Goal: Transaction & Acquisition: Book appointment/travel/reservation

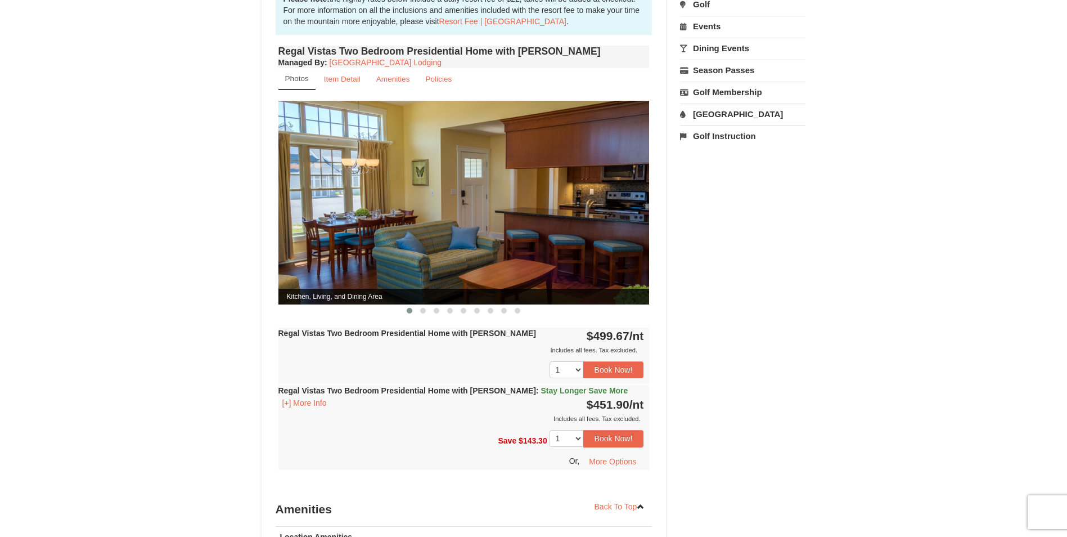
scroll to position [450, 0]
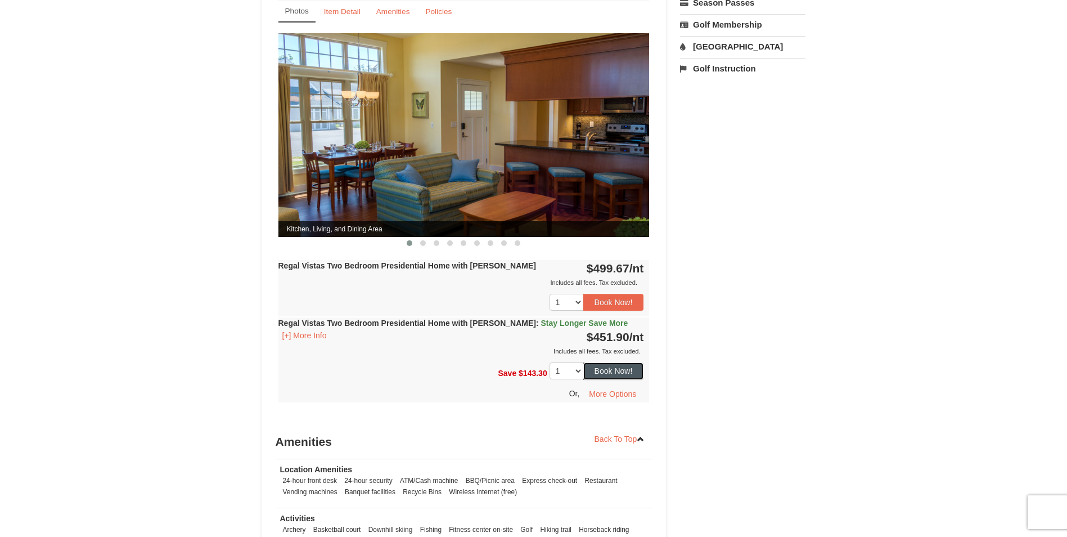
click at [626, 362] on button "Book Now!" at bounding box center [613, 370] width 61 height 17
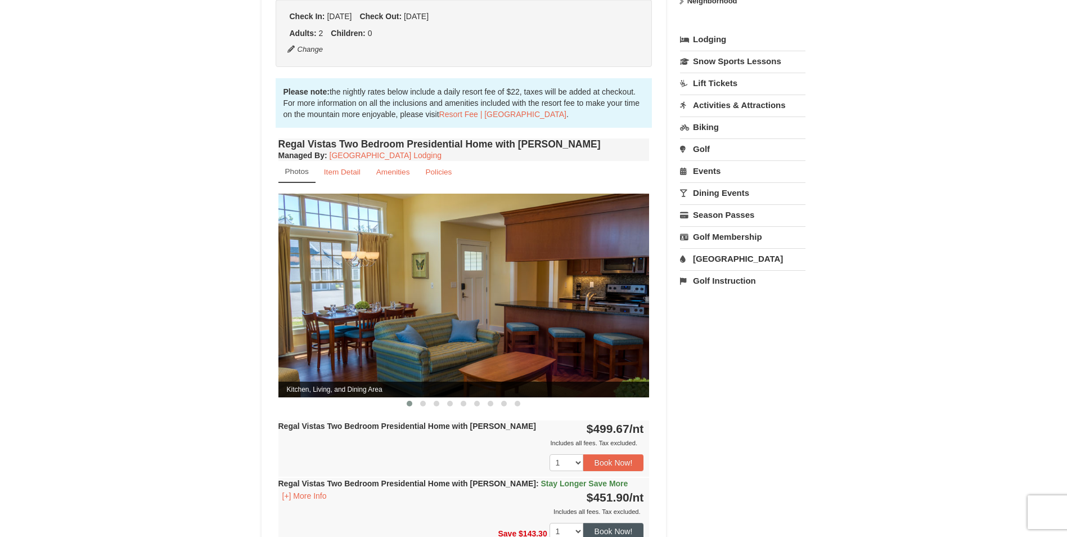
scroll to position [98, 0]
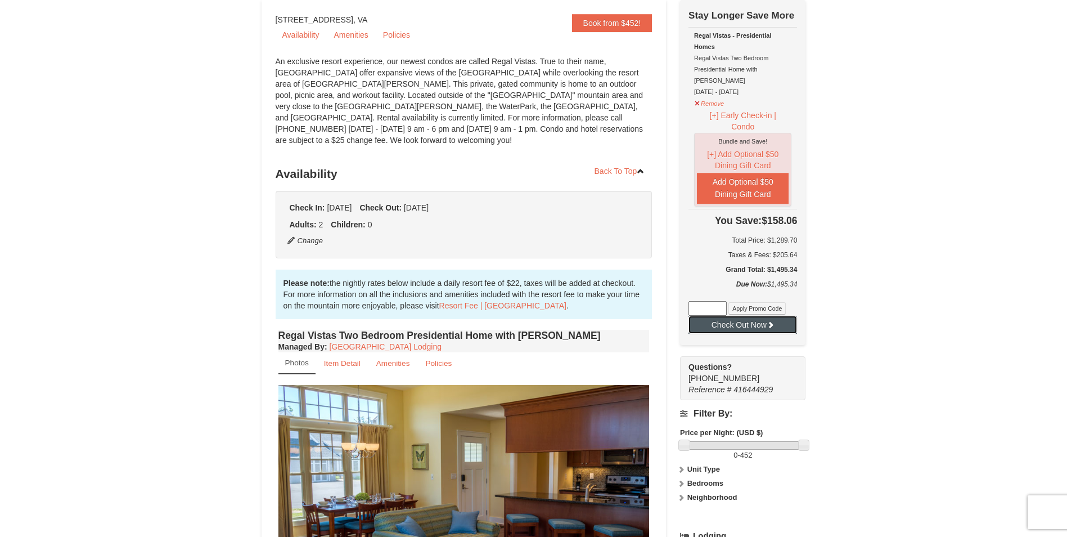
click at [753, 318] on button "Check Out Now" at bounding box center [743, 325] width 109 height 18
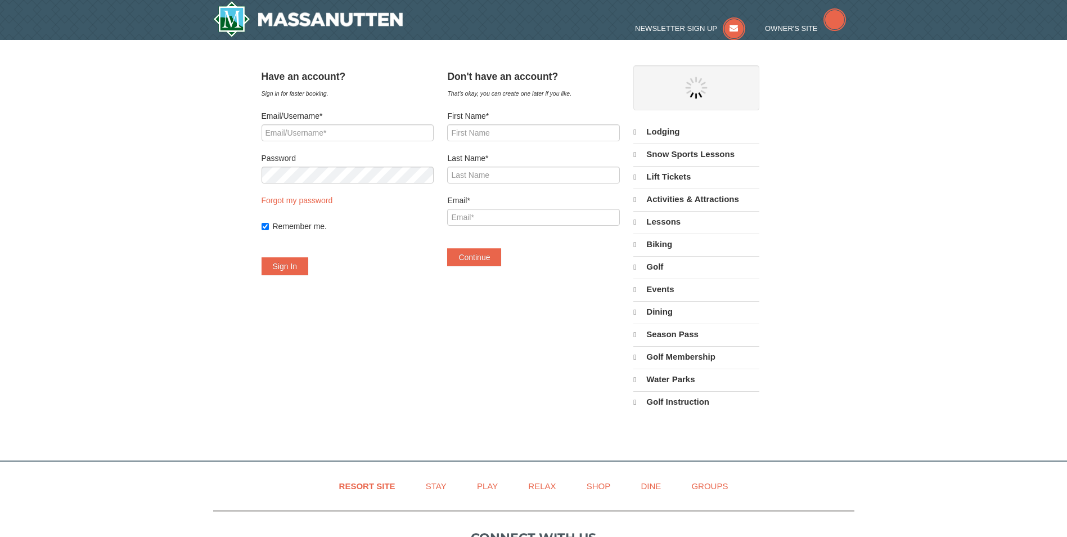
select select "10"
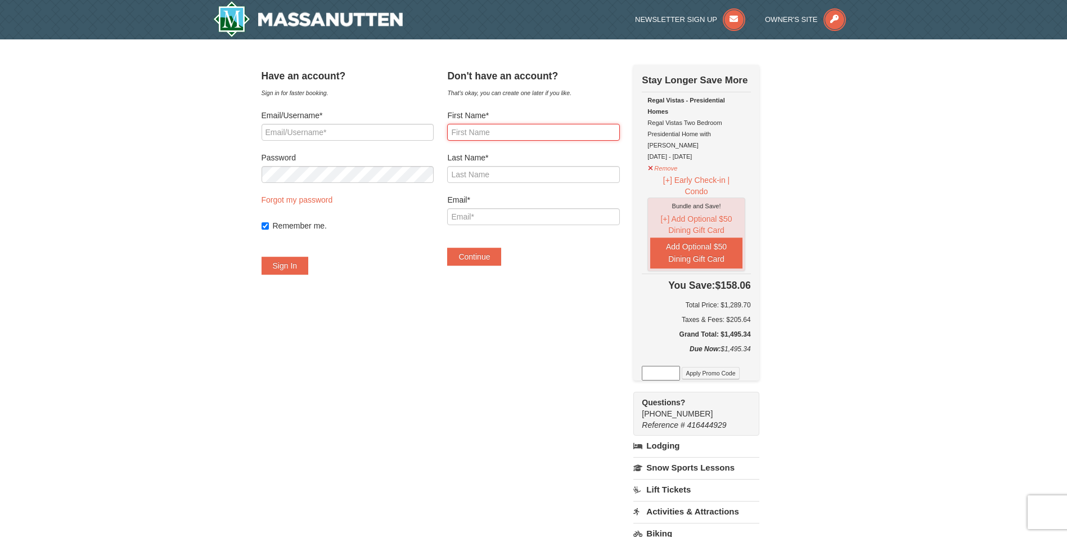
click at [495, 128] on input "First Name*" at bounding box center [533, 132] width 172 height 17
type input "Diane"
type input "Paskey"
click at [490, 218] on input "Email*" at bounding box center [533, 216] width 172 height 17
paste input "diane_p@verizon.net"
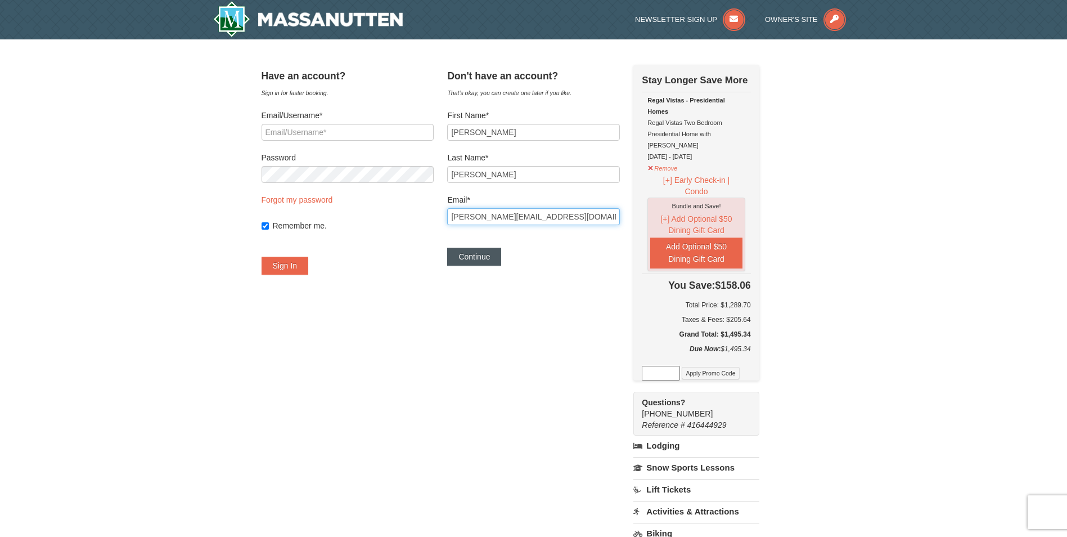
type input "diane_p@verizon.net"
click at [500, 255] on button "Continue" at bounding box center [474, 257] width 54 height 18
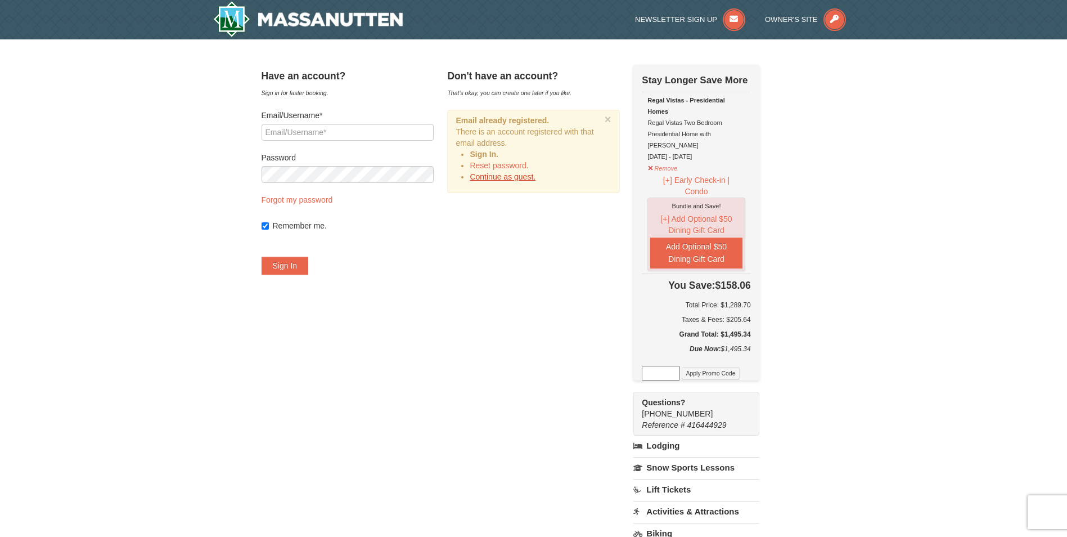
click at [519, 178] on link "Continue as guest." at bounding box center [503, 176] width 66 height 9
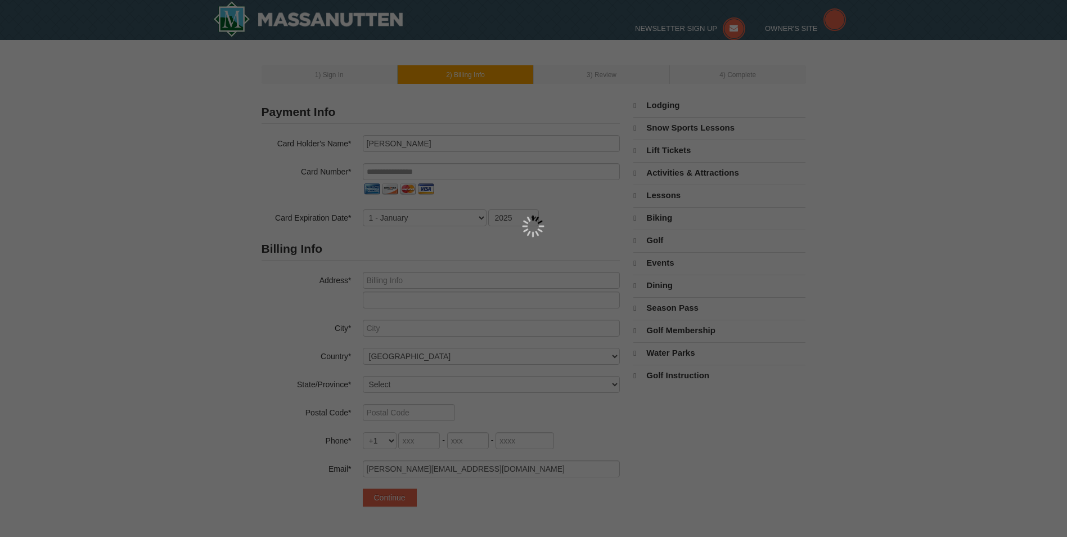
select select "10"
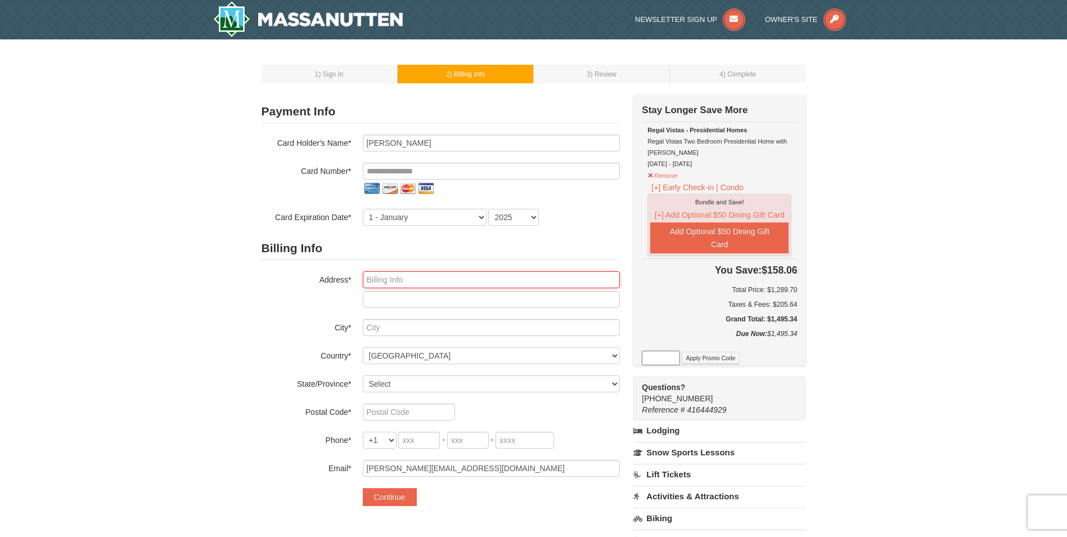
click at [453, 285] on input "text" at bounding box center [491, 279] width 257 height 17
click at [370, 303] on input "text" at bounding box center [491, 299] width 257 height 17
click at [376, 280] on input "text" at bounding box center [491, 279] width 257 height 17
click at [373, 300] on input "text" at bounding box center [491, 299] width 257 height 17
type input "1"
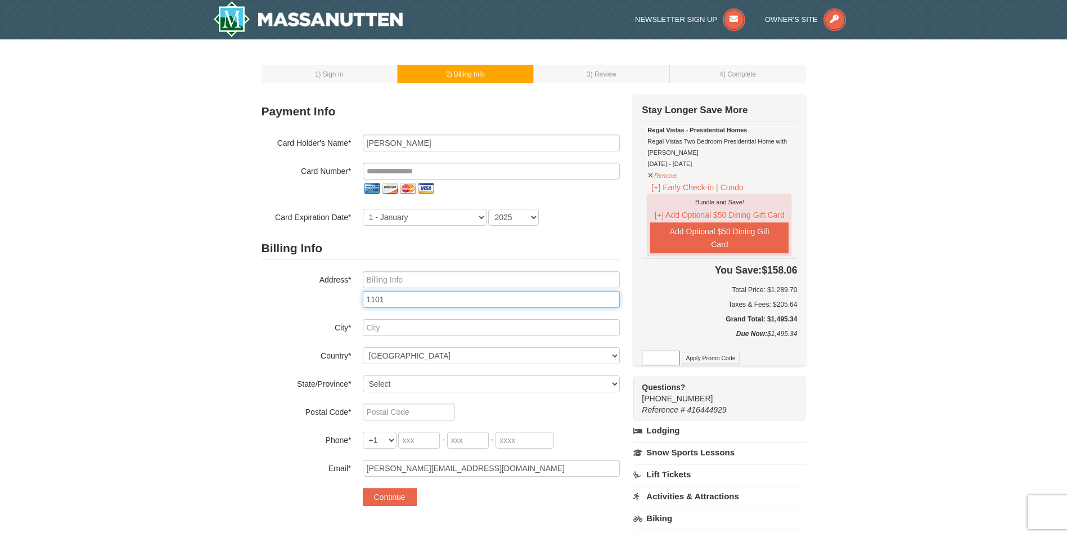
drag, startPoint x: 392, startPoint y: 303, endPoint x: 329, endPoint y: 304, distance: 63.0
click at [327, 303] on div "Address* 1101" at bounding box center [441, 289] width 358 height 37
paste input "Hudson CT"
type input "1101 Hudson CT"
click at [390, 329] on input "text" at bounding box center [491, 327] width 257 height 17
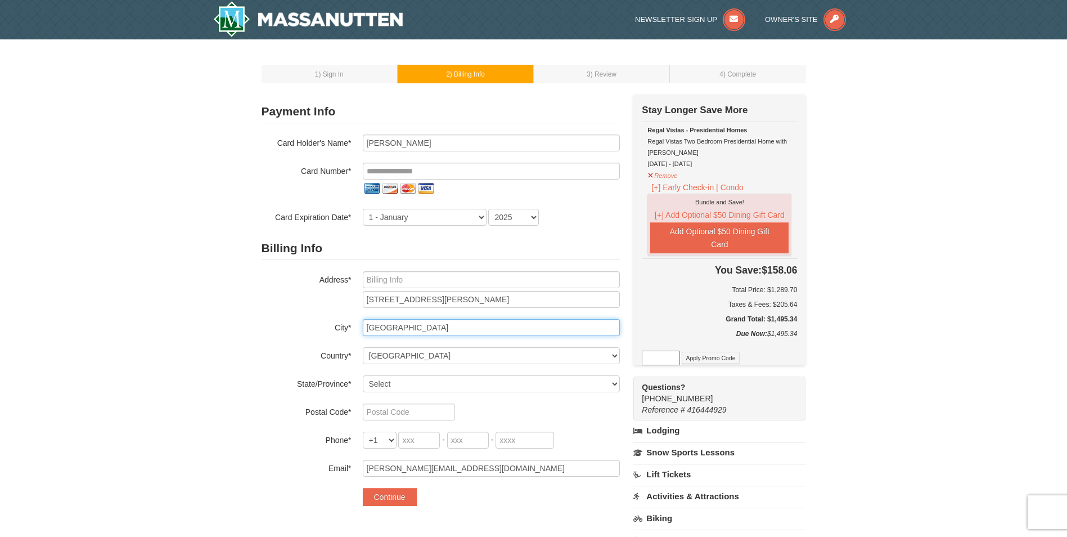
type input "York"
click at [285, 346] on div "Billing Info Address* 1101 Hudson CT City* York Country* ----- Select ------ Af…" at bounding box center [441, 357] width 358 height 240
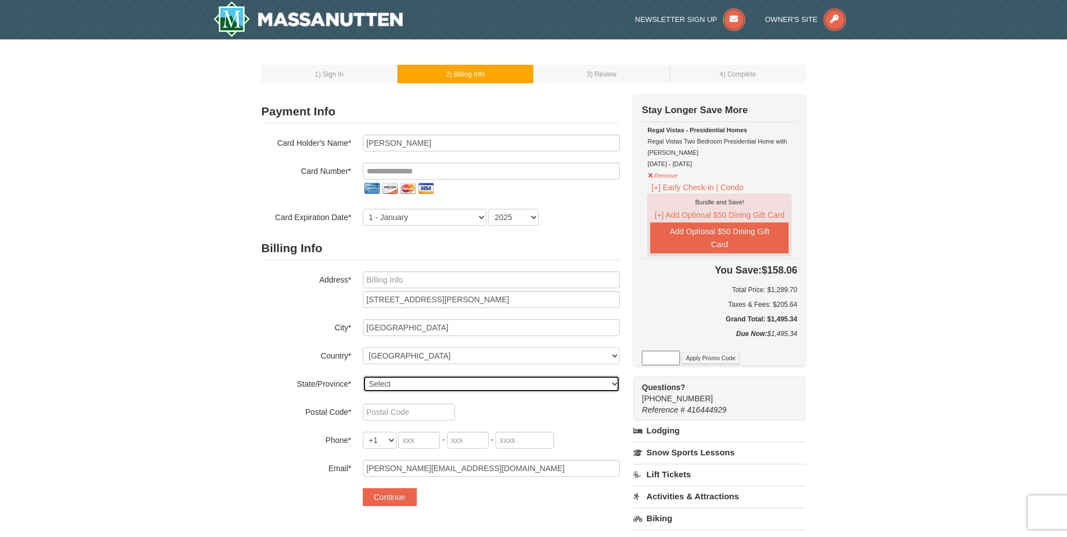
click at [404, 380] on select "Select Alabama Alaska American Samoa Arizona Arkansas California Colorado Conne…" at bounding box center [491, 383] width 257 height 17
select select "PA"
click at [363, 375] on select "Select Alabama Alaska American Samoa Arizona Arkansas California Colorado Conne…" at bounding box center [491, 383] width 257 height 17
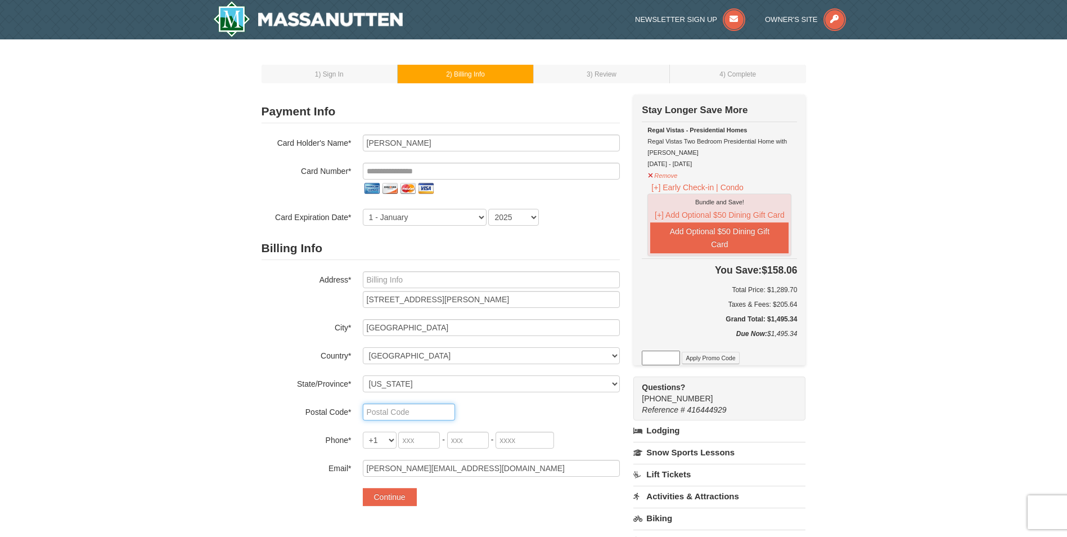
drag, startPoint x: 403, startPoint y: 412, endPoint x: 464, endPoint y: 424, distance: 62.4
click at [403, 412] on input "text" at bounding box center [409, 411] width 92 height 17
type input "17403"
click at [417, 442] on input "tel" at bounding box center [419, 439] width 42 height 17
drag, startPoint x: 417, startPoint y: 442, endPoint x: 467, endPoint y: 501, distance: 77.0
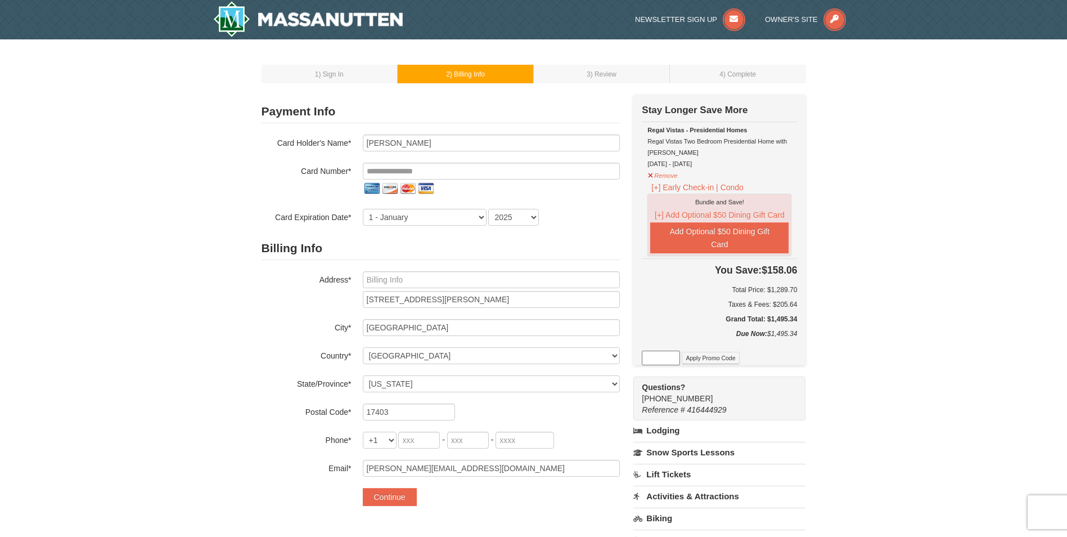
click at [467, 501] on div "Continue" at bounding box center [491, 497] width 257 height 18
drag, startPoint x: 420, startPoint y: 442, endPoint x: 388, endPoint y: 441, distance: 32.1
click at [388, 441] on div "+1 +20 +212 +213 +216 +218 +220 +221 +222 +223 +224 +225 +226 +227 +228 +229 +2…" at bounding box center [491, 439] width 257 height 17
type input "570"
click at [468, 440] on input "tel" at bounding box center [468, 439] width 42 height 17
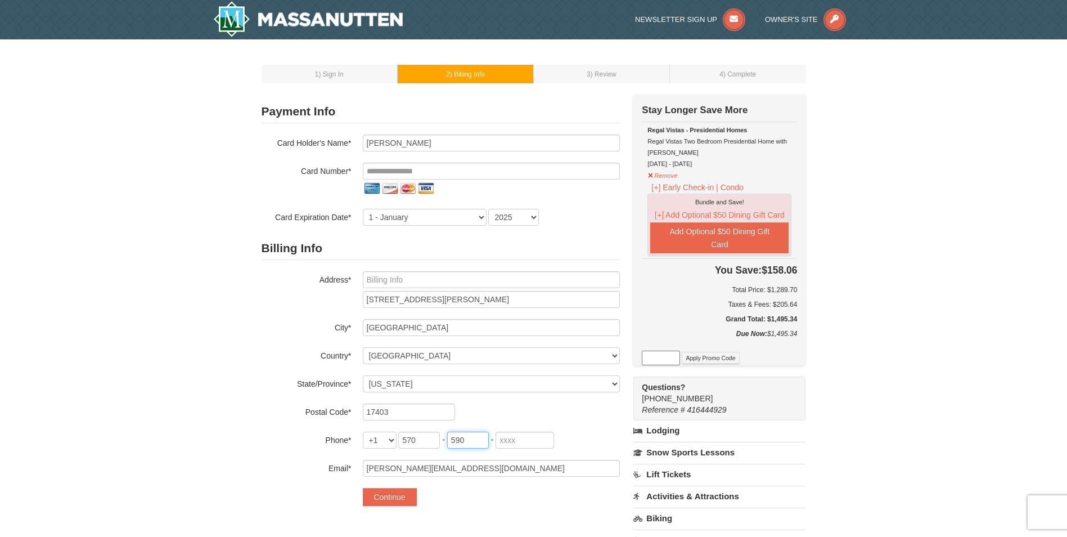
type input "590"
type input "1387"
drag, startPoint x: 176, startPoint y: 309, endPoint x: 387, endPoint y: 140, distance: 271.3
click at [387, 140] on input "Diane Paskey" at bounding box center [491, 142] width 257 height 17
click at [389, 141] on input "Diane Paskey" at bounding box center [491, 142] width 257 height 17
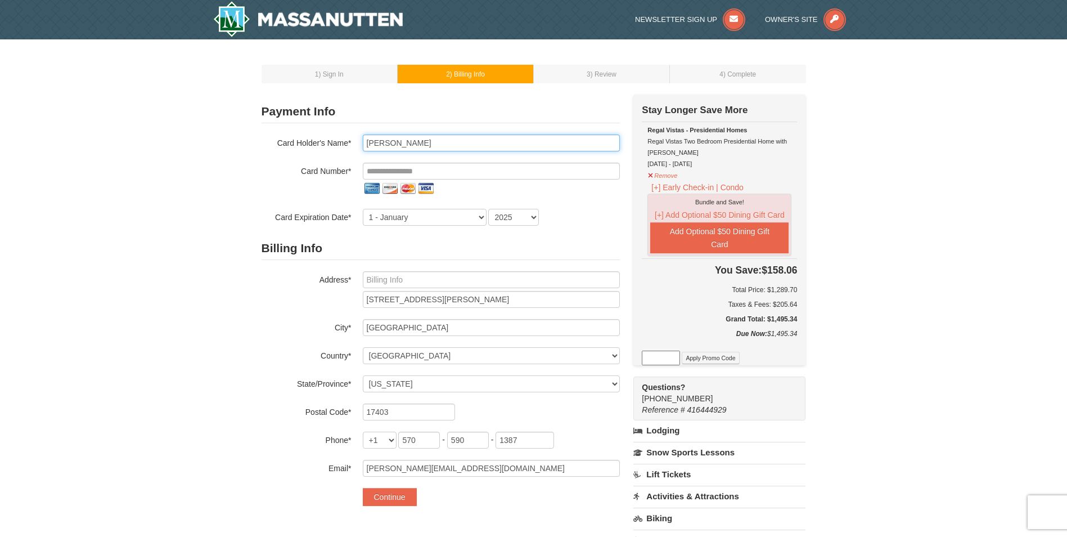
type input "Diane M Paskey"
click at [389, 172] on input "tel" at bounding box center [491, 171] width 257 height 17
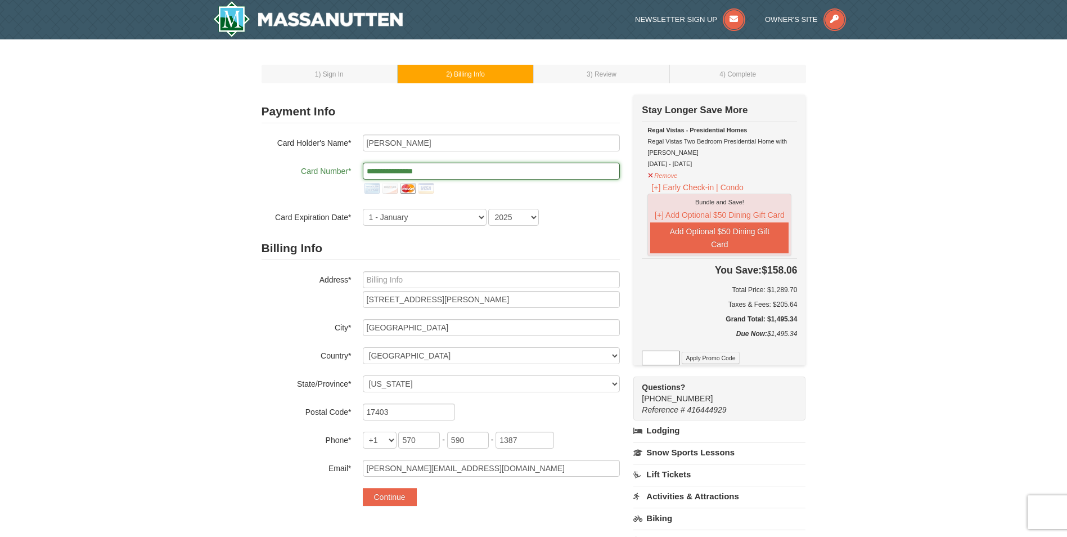
type input "**********"
click at [378, 221] on select "1 - January 2 - February 3 - March 4 - April 5 - May 6 - June 7 - July 8 - Augu…" at bounding box center [425, 217] width 124 height 17
select select "10"
click at [363, 209] on select "1 - January 2 - February 3 - March 4 - April 5 - May 6 - June 7 - July 8 - Augu…" at bounding box center [425, 217] width 124 height 17
click at [529, 219] on select "2025 2026 2027 2028 2029 2030 2031 2032 2033 2034" at bounding box center [513, 217] width 51 height 17
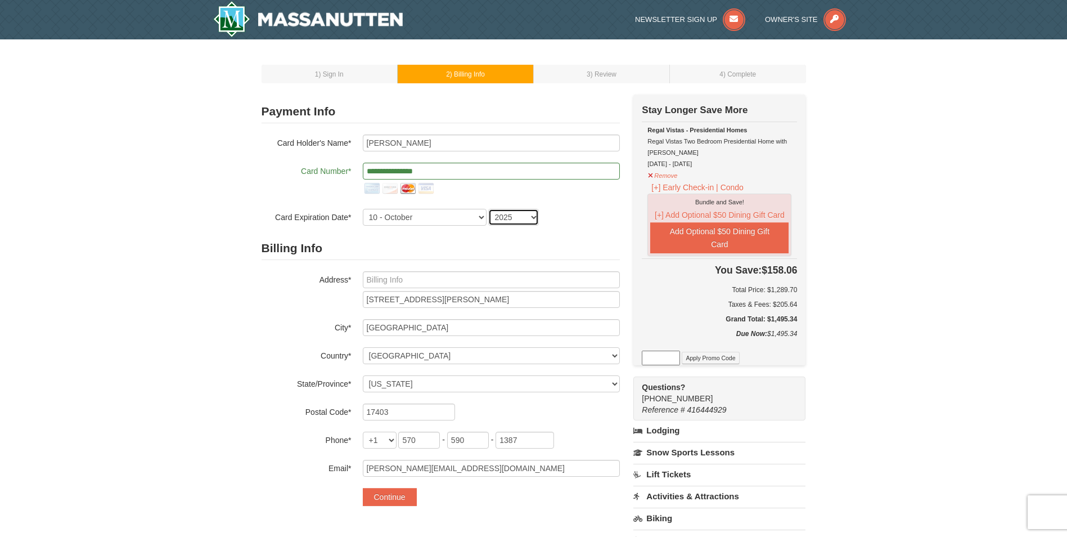
select select "2026"
click at [488, 209] on select "2025 2026 2027 2028 2029 2030 2031 2032 2033 2034" at bounding box center [513, 217] width 51 height 17
click at [411, 498] on button "Continue" at bounding box center [390, 497] width 54 height 18
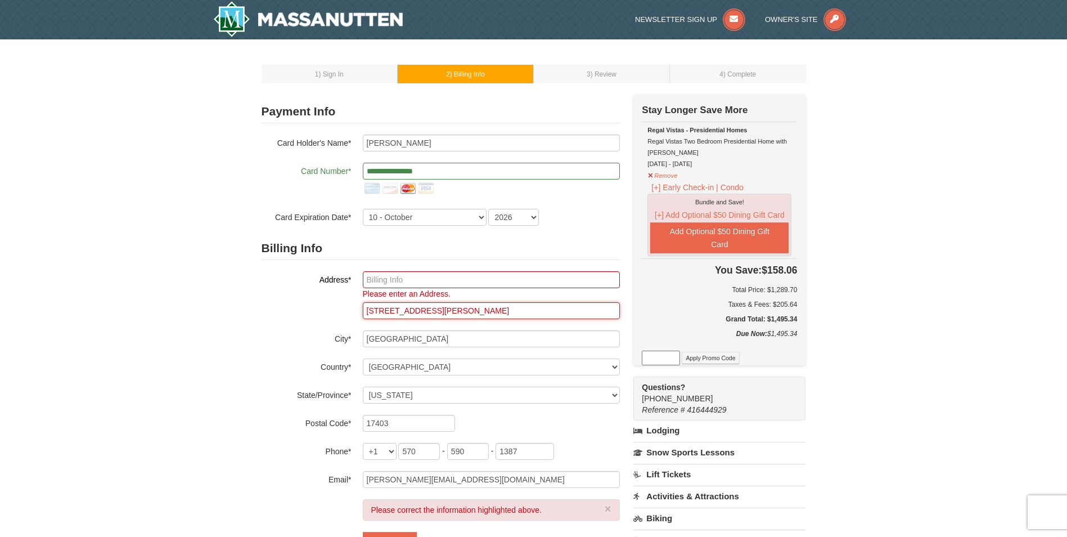
drag, startPoint x: 440, startPoint y: 312, endPoint x: 330, endPoint y: 315, distance: 110.3
click at [329, 315] on div "Address* Please enter an Address. 1101 Hudson CT" at bounding box center [441, 295] width 358 height 48
type input "1101 Hudson CT"
click at [270, 342] on label "City*" at bounding box center [307, 337] width 90 height 14
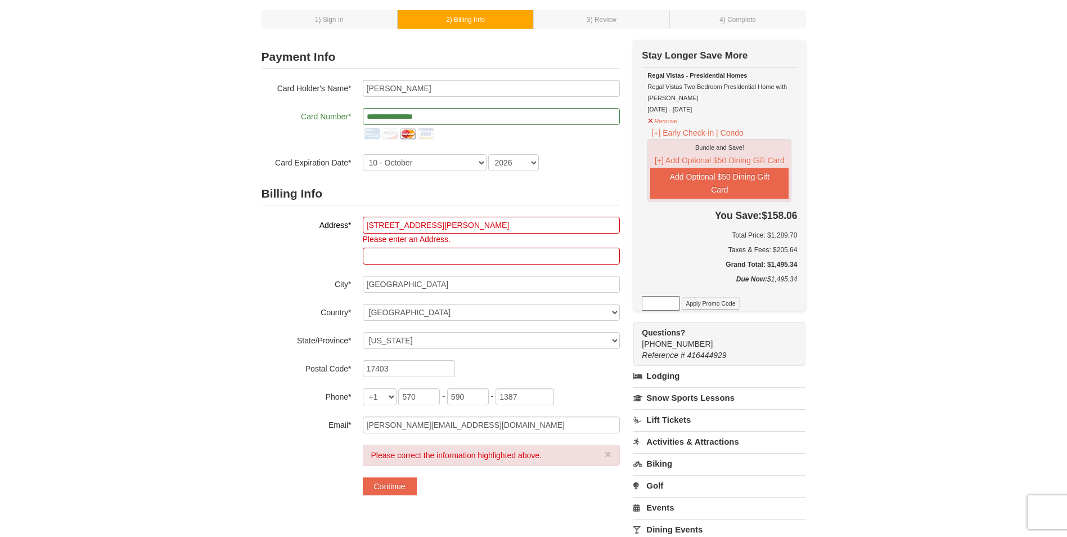
scroll to position [113, 0]
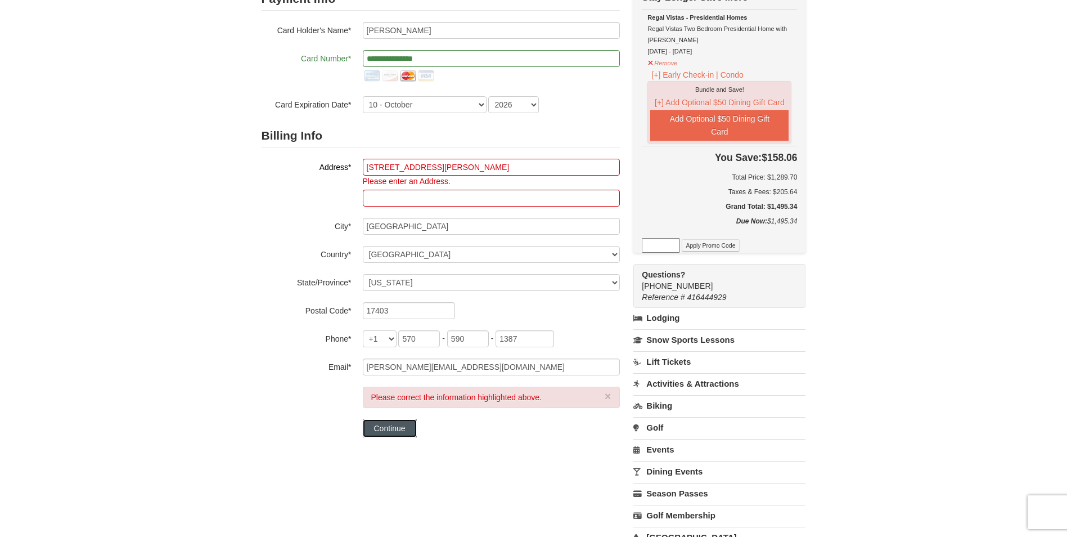
click at [380, 421] on button "Continue" at bounding box center [390, 428] width 54 height 18
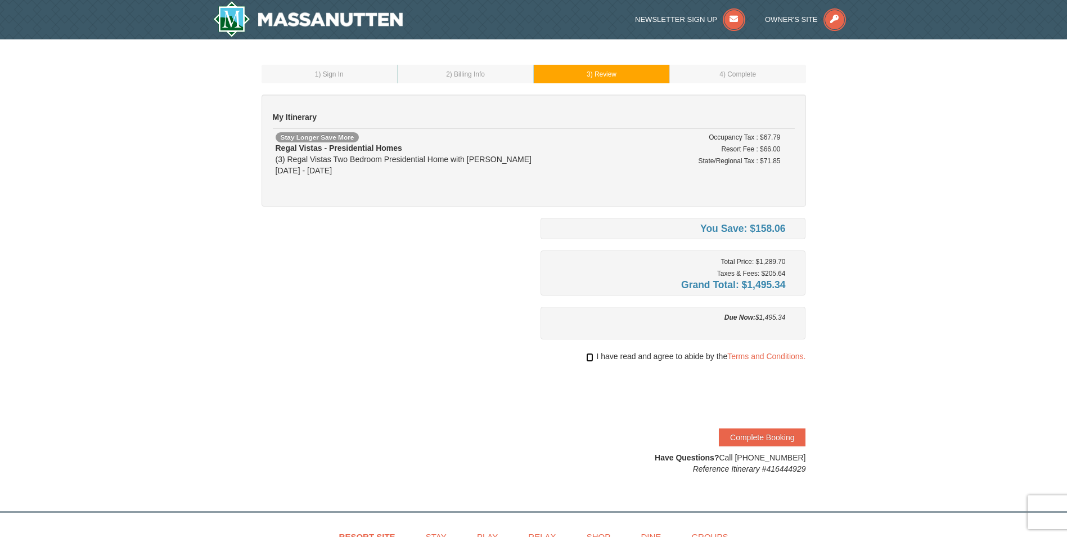
click at [591, 359] on input "checkbox" at bounding box center [589, 357] width 7 height 9
checkbox input "true"
click at [748, 442] on button "Complete Booking" at bounding box center [762, 437] width 87 height 18
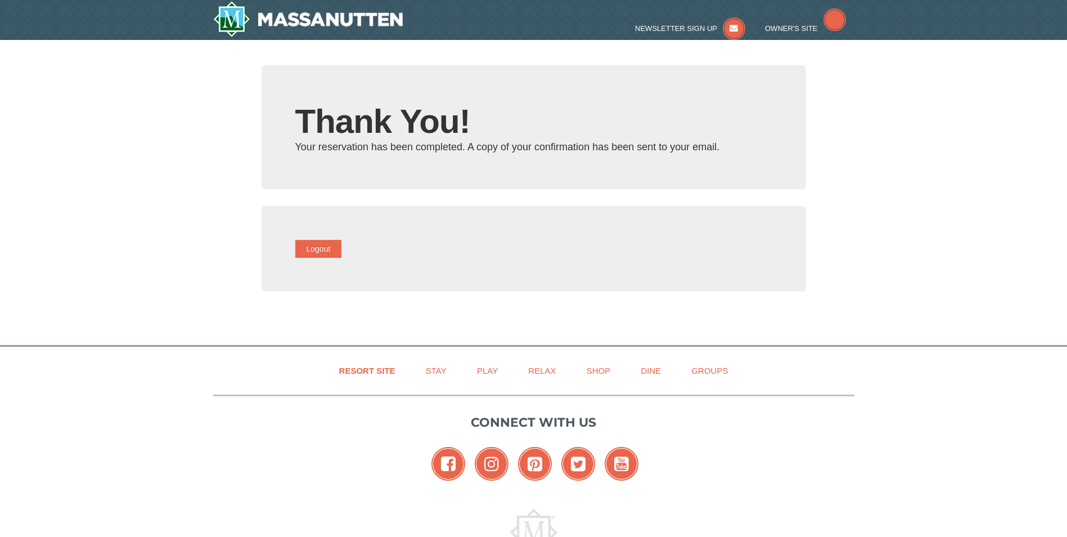
type input "[PERSON_NAME][EMAIL_ADDRESS][DOMAIN_NAME]"
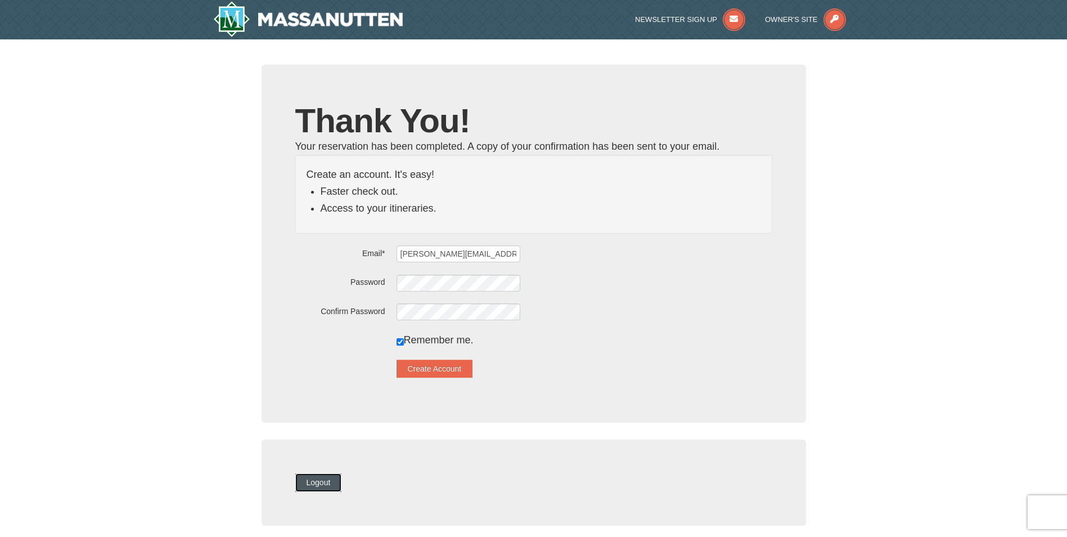
click at [336, 481] on button "Logout" at bounding box center [318, 482] width 47 height 18
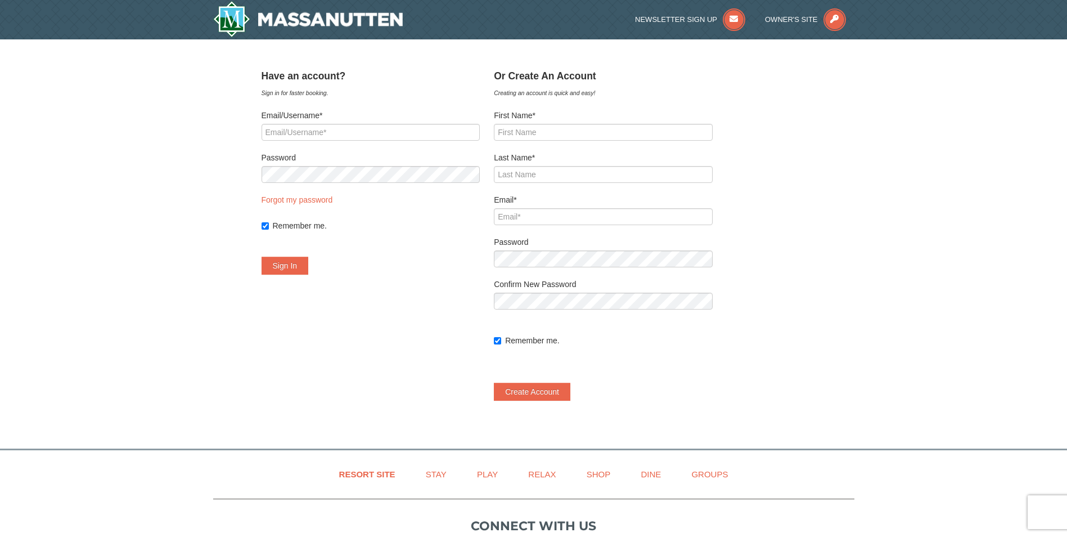
click at [156, 97] on div "× ﻿ Have an account? Sign in for faster booking. Email/Username* Password Forgo…" at bounding box center [533, 238] width 1067 height 398
